Goal: Transaction & Acquisition: Purchase product/service

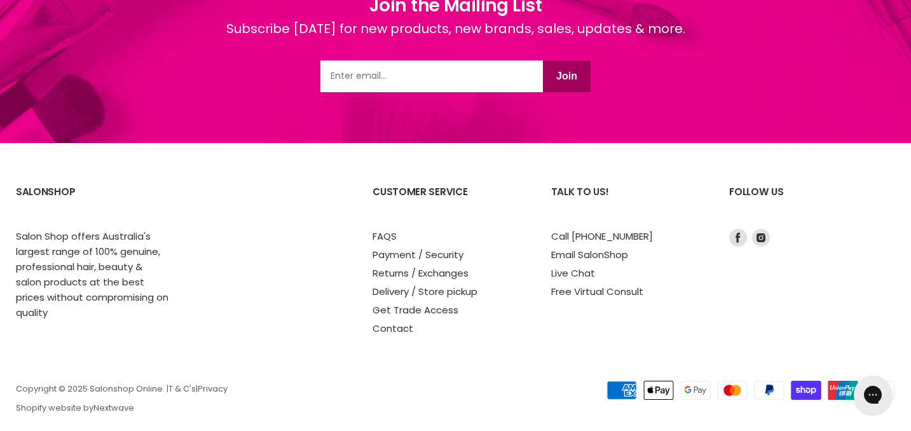
scroll to position [1759, 0]
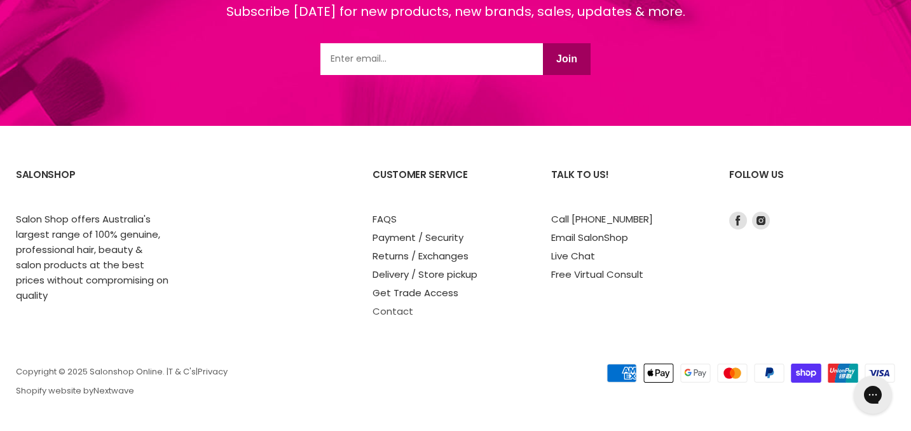
click at [402, 309] on link "Contact" at bounding box center [392, 310] width 41 height 13
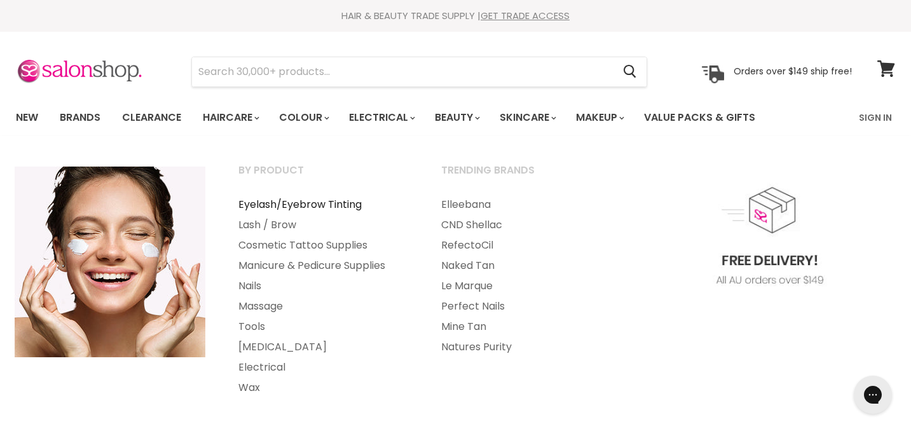
click at [280, 206] on link "Eyelash/Eyebrow Tinting" at bounding box center [322, 204] width 200 height 20
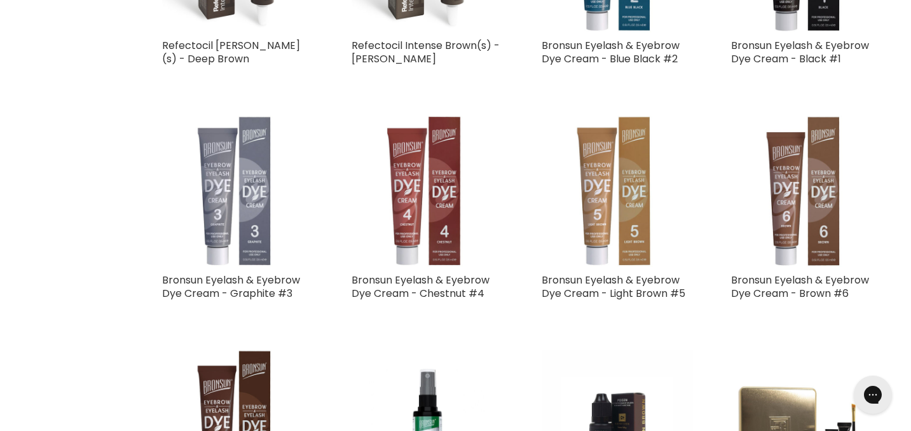
scroll to position [1194, 0]
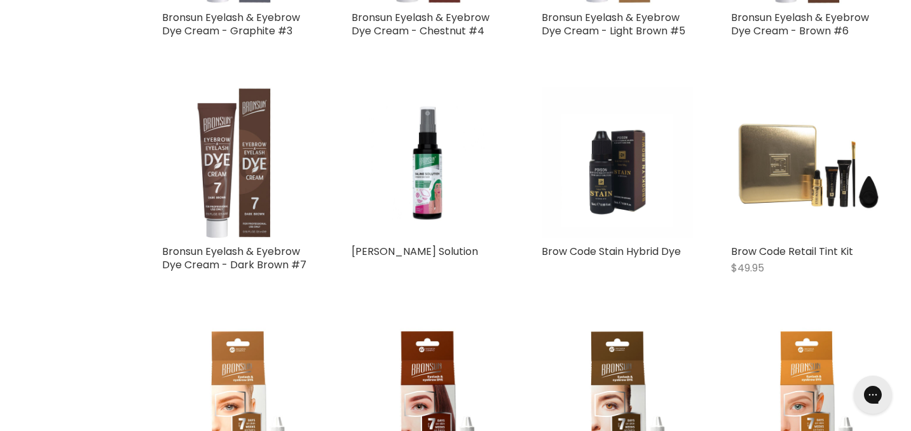
click at [250, 158] on img "Main content" at bounding box center [237, 162] width 151 height 151
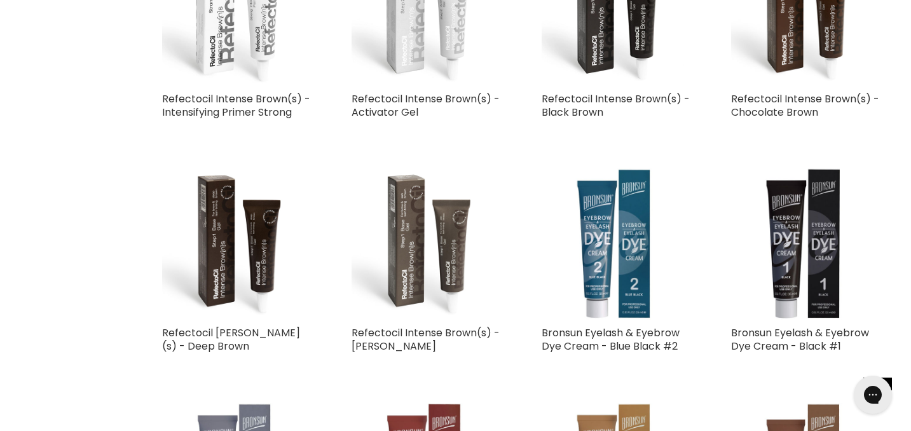
scroll to position [637, 0]
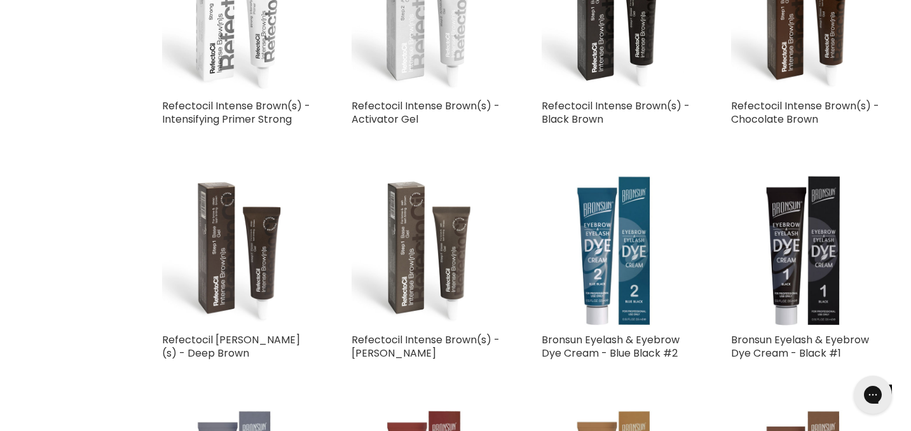
click at [223, 263] on img "Main content" at bounding box center [237, 250] width 151 height 151
